Goal: Transaction & Acquisition: Purchase product/service

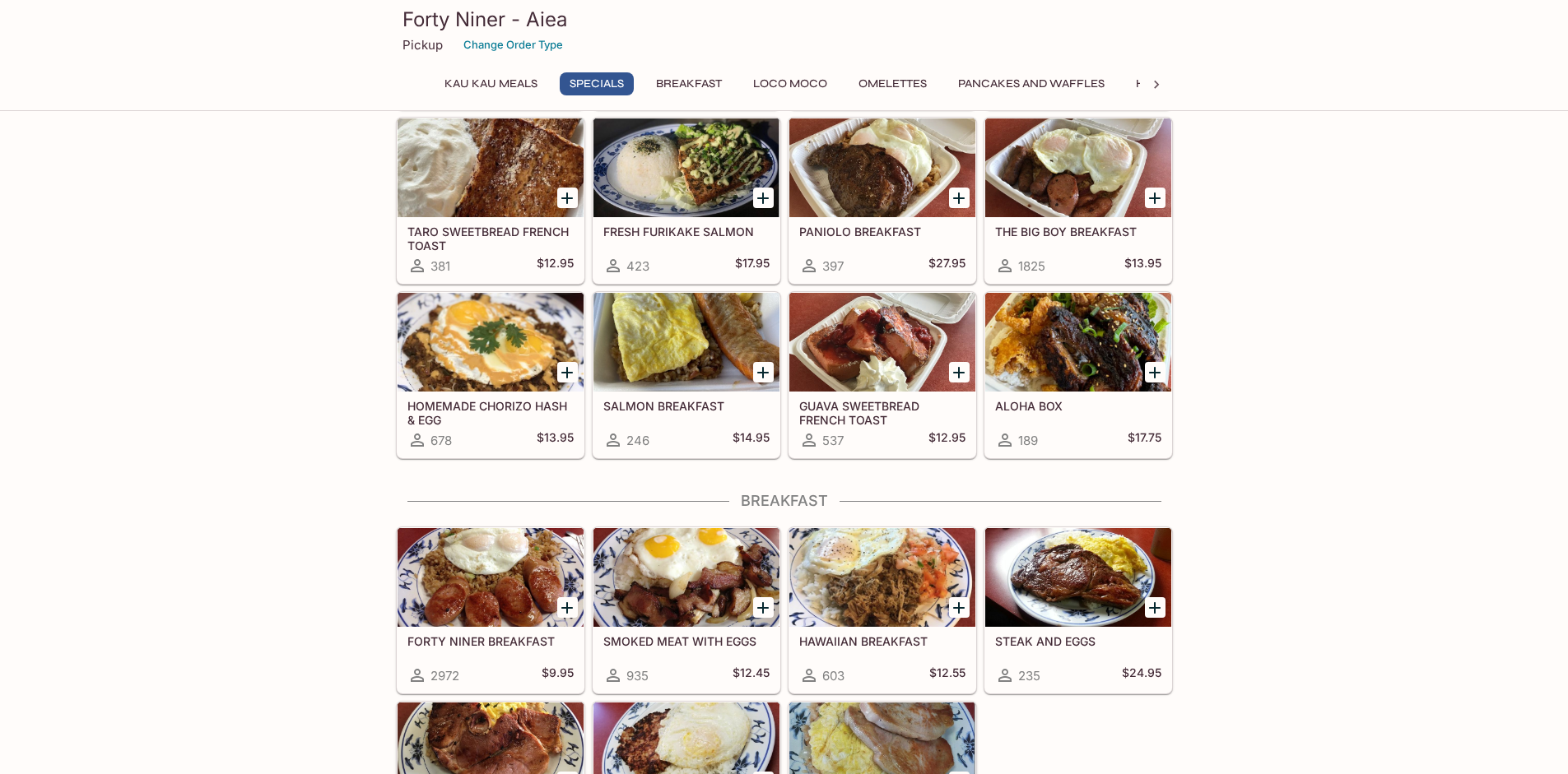
scroll to position [671, 0]
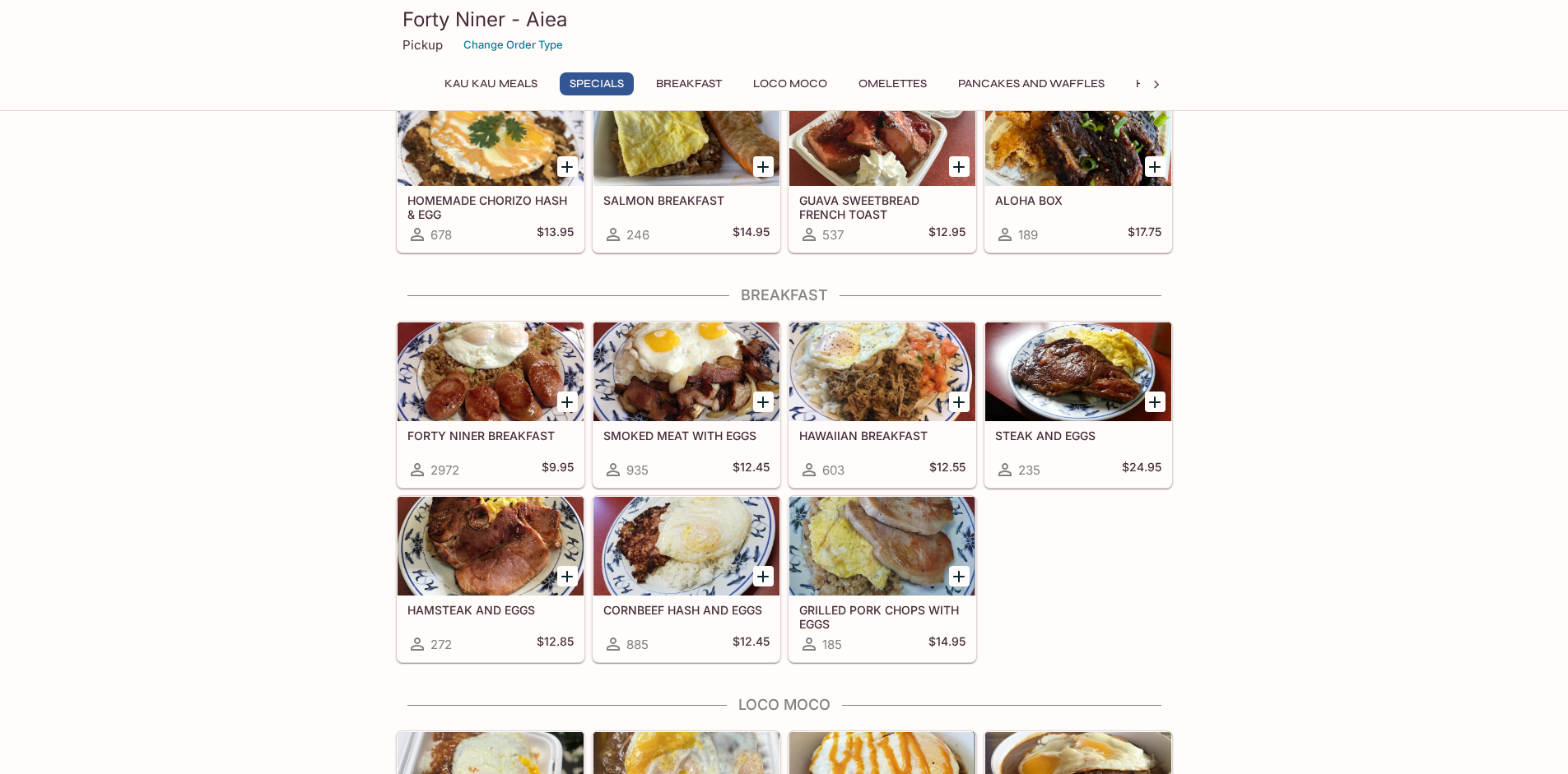
click at [973, 405] on div at bounding box center [960, 402] width 34 height 34
click at [964, 405] on icon "Add HAWAIIAN BREAKFAST" at bounding box center [959, 403] width 20 height 20
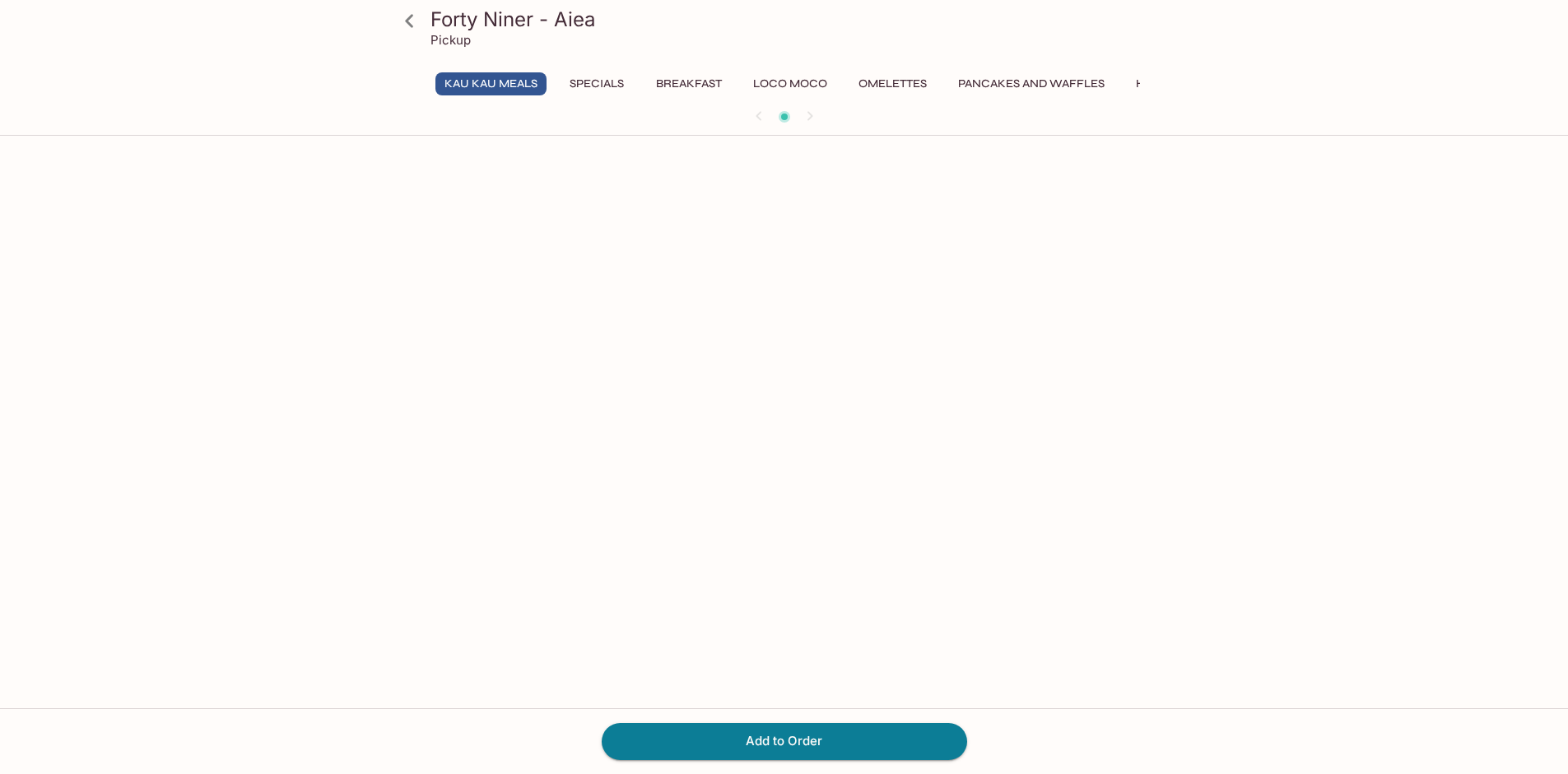
scroll to position [143, 0]
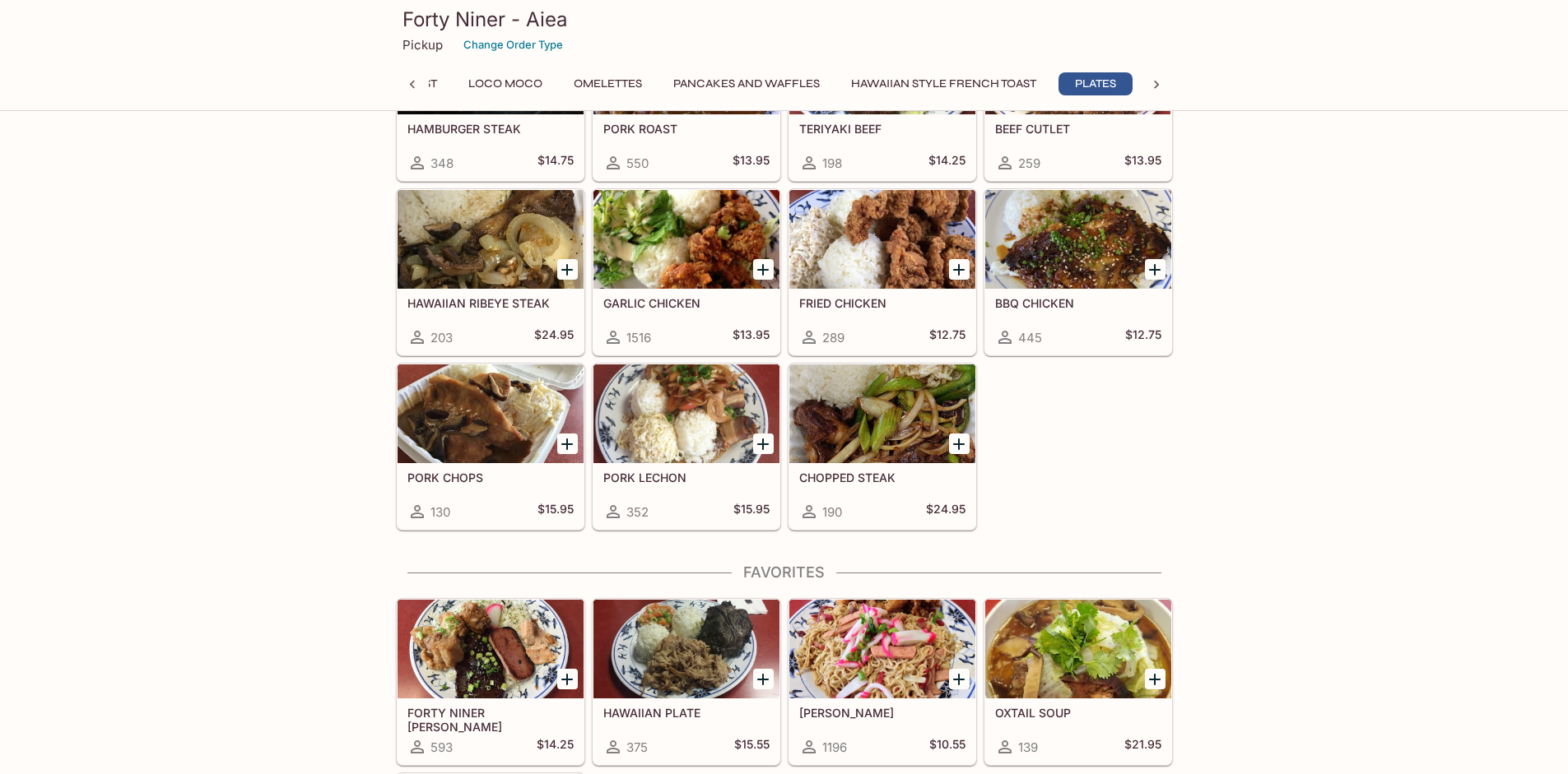
scroll to position [3104, 0]
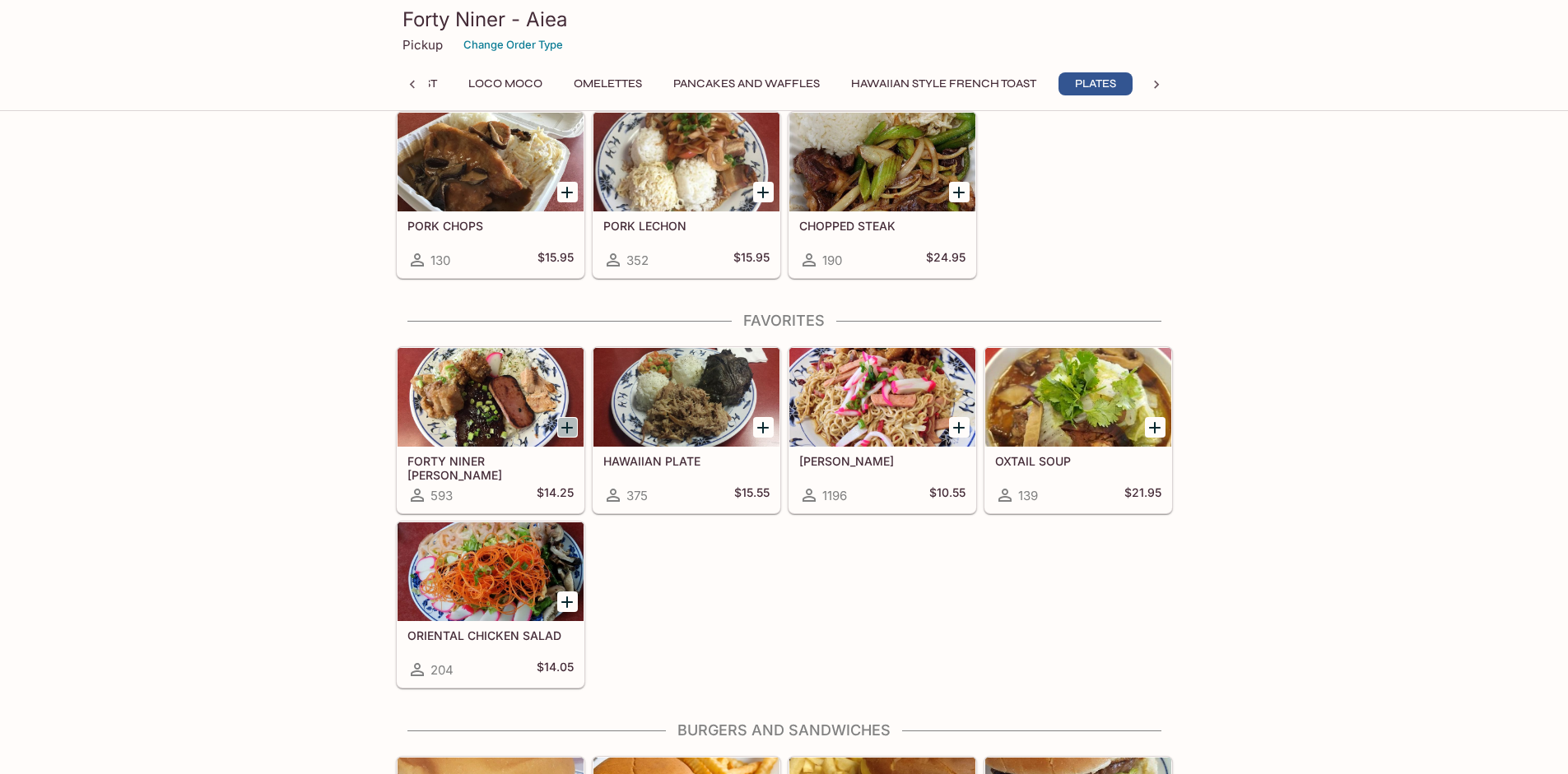
click at [568, 430] on icon "Add FORTY NINER BENTO" at bounding box center [567, 427] width 12 height 12
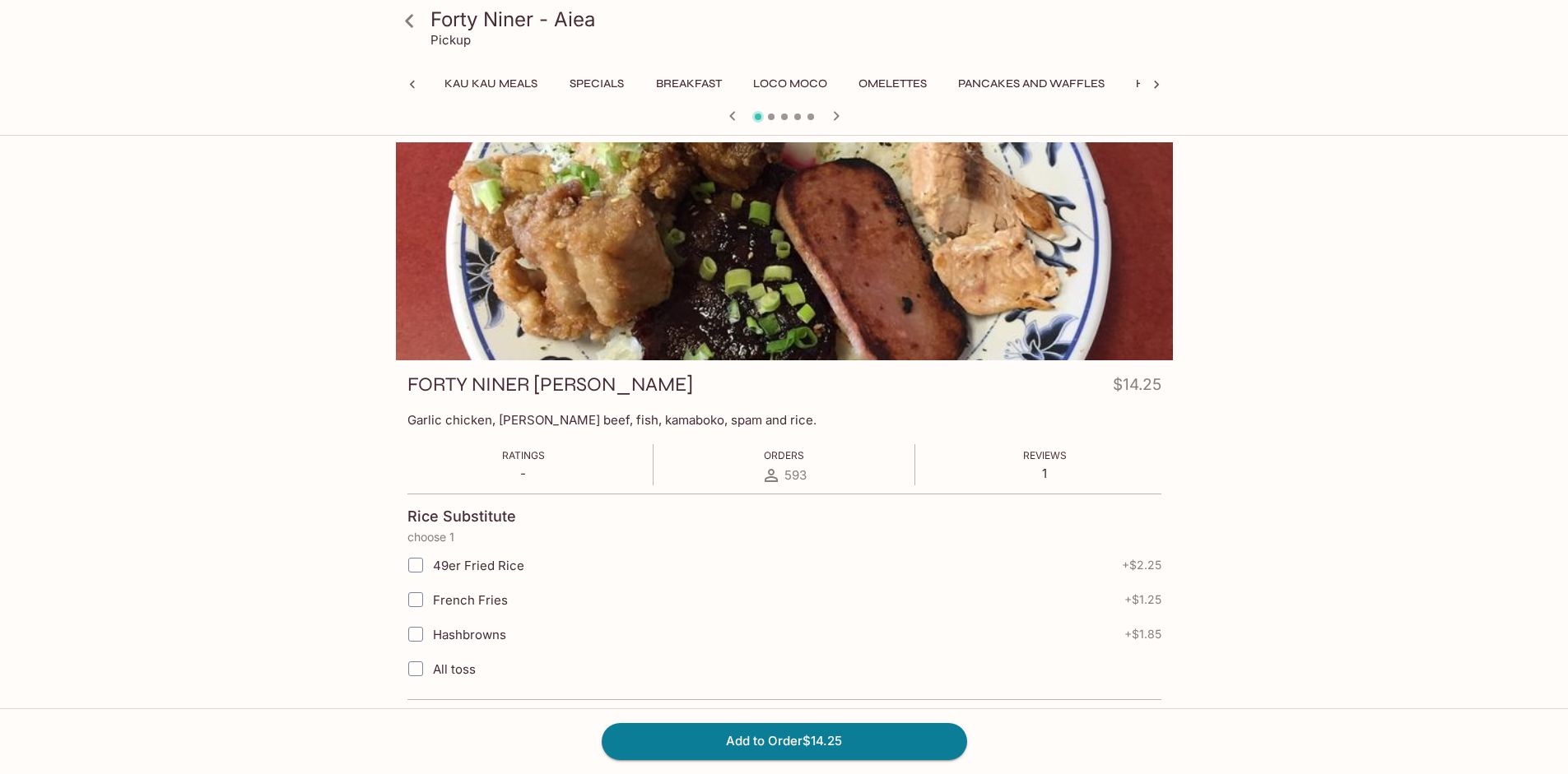
scroll to position [0, 379]
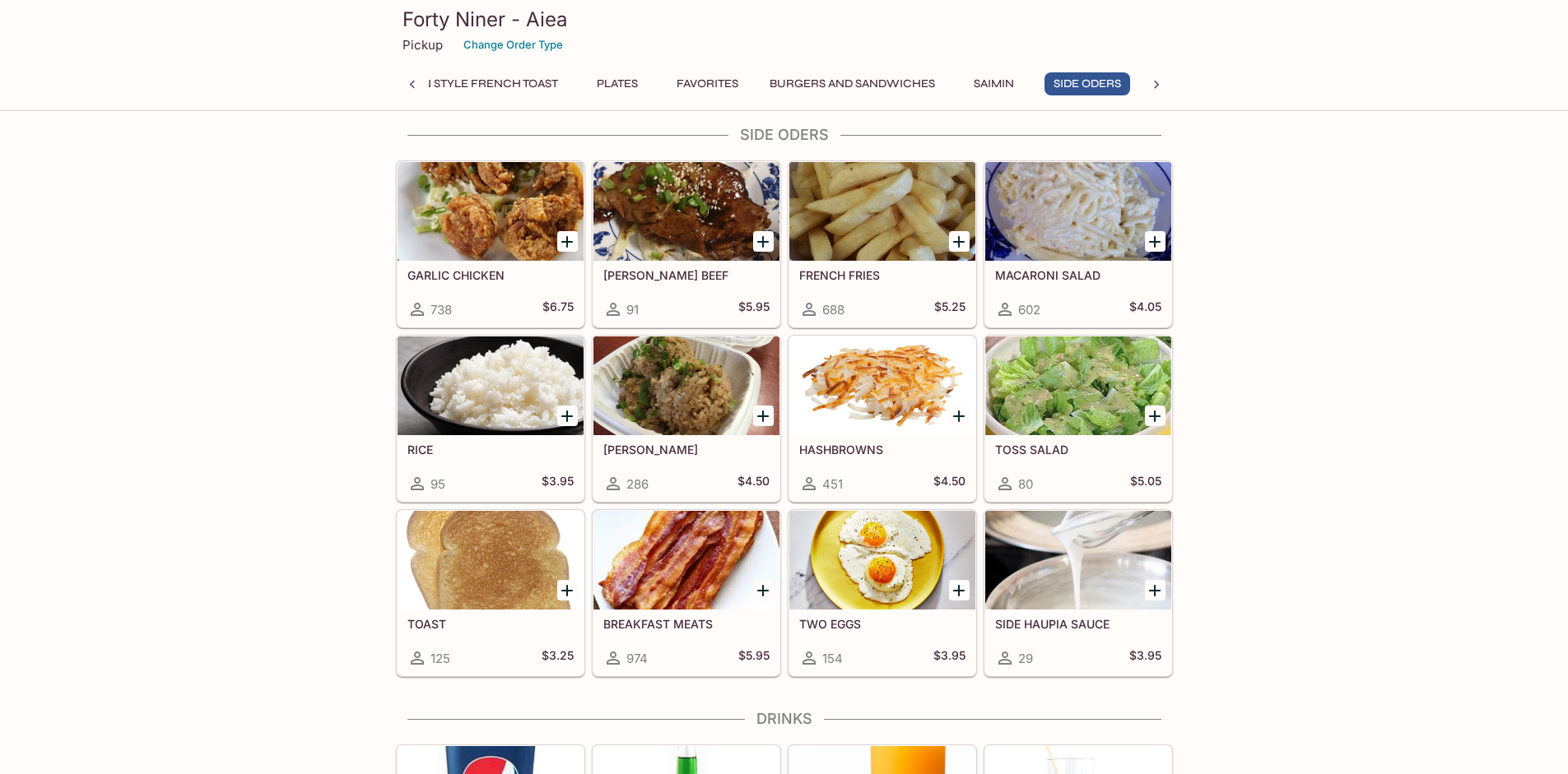
scroll to position [5007, 0]
